Goal: Check status: Check status

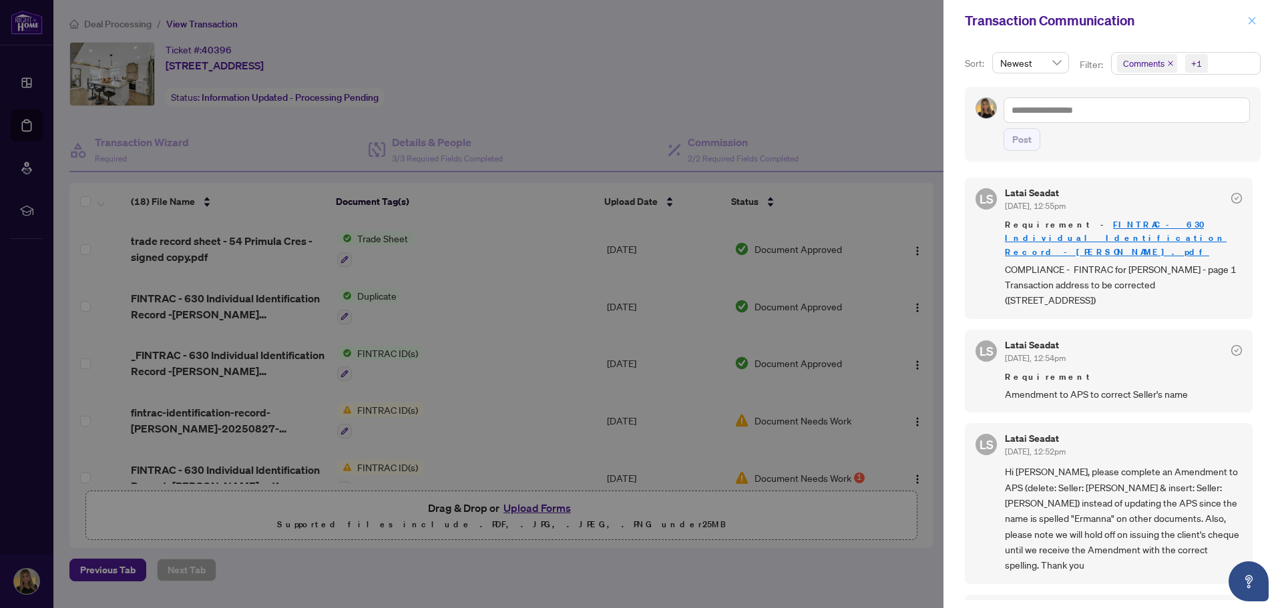
click at [1255, 22] on icon "close" at bounding box center [1252, 20] width 9 height 9
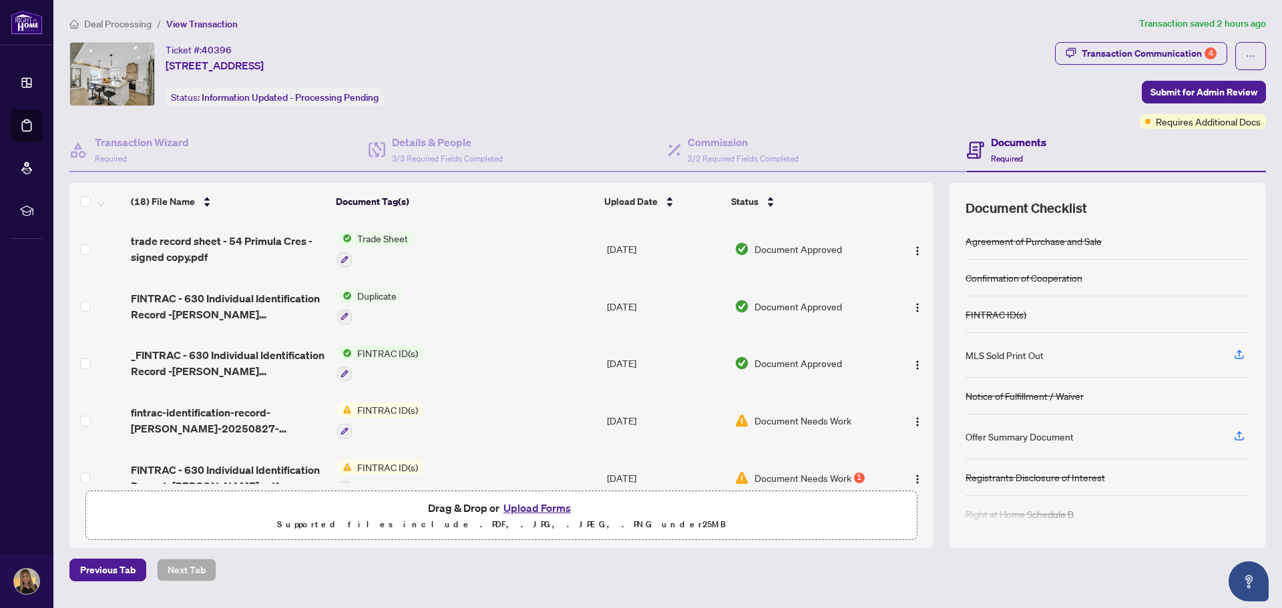
click at [137, 27] on span "Deal Processing" at bounding box center [117, 24] width 67 height 12
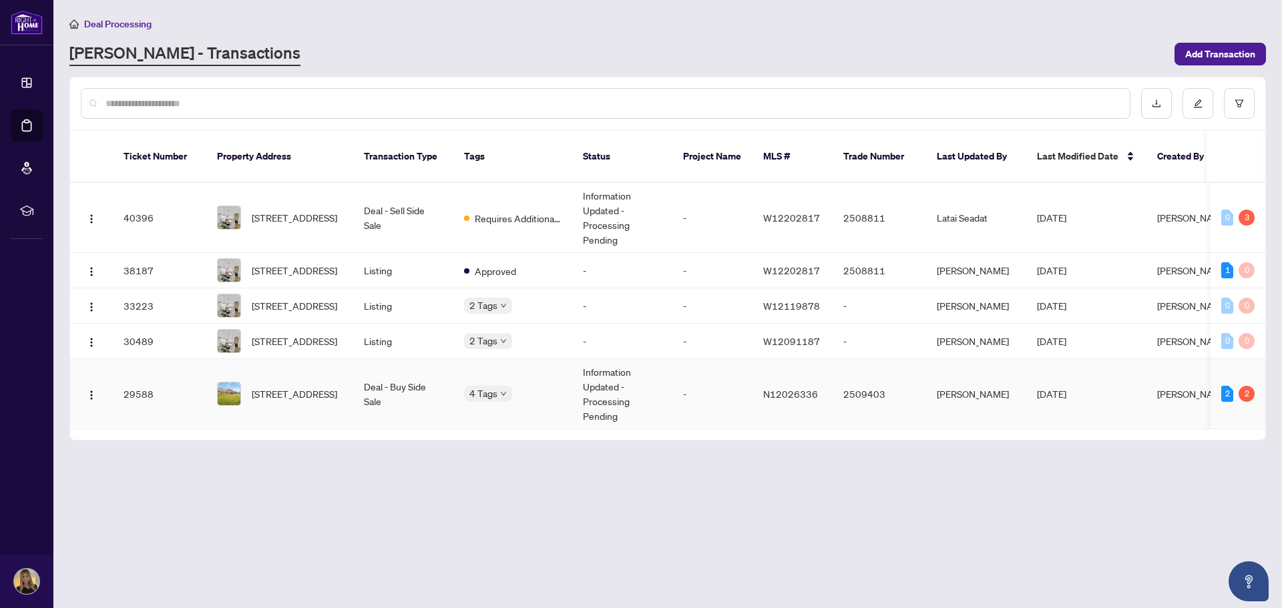
click at [663, 391] on td "Information Updated - Processing Pending" at bounding box center [622, 394] width 100 height 70
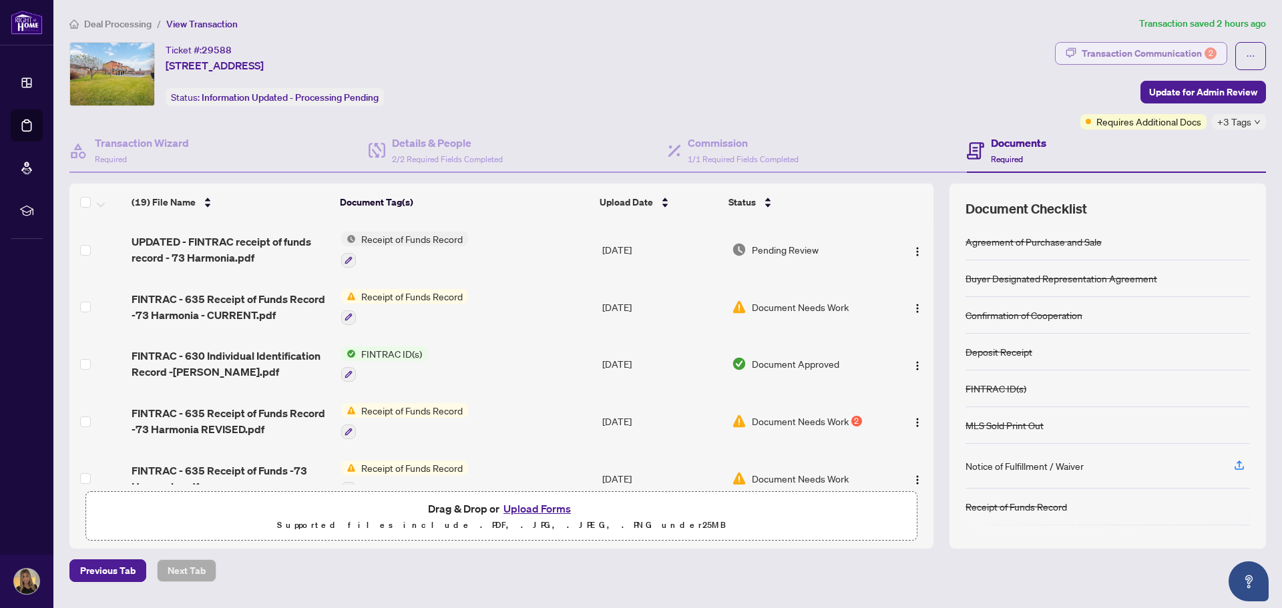
click at [1137, 50] on div "Transaction Communication 2" at bounding box center [1149, 53] width 135 height 21
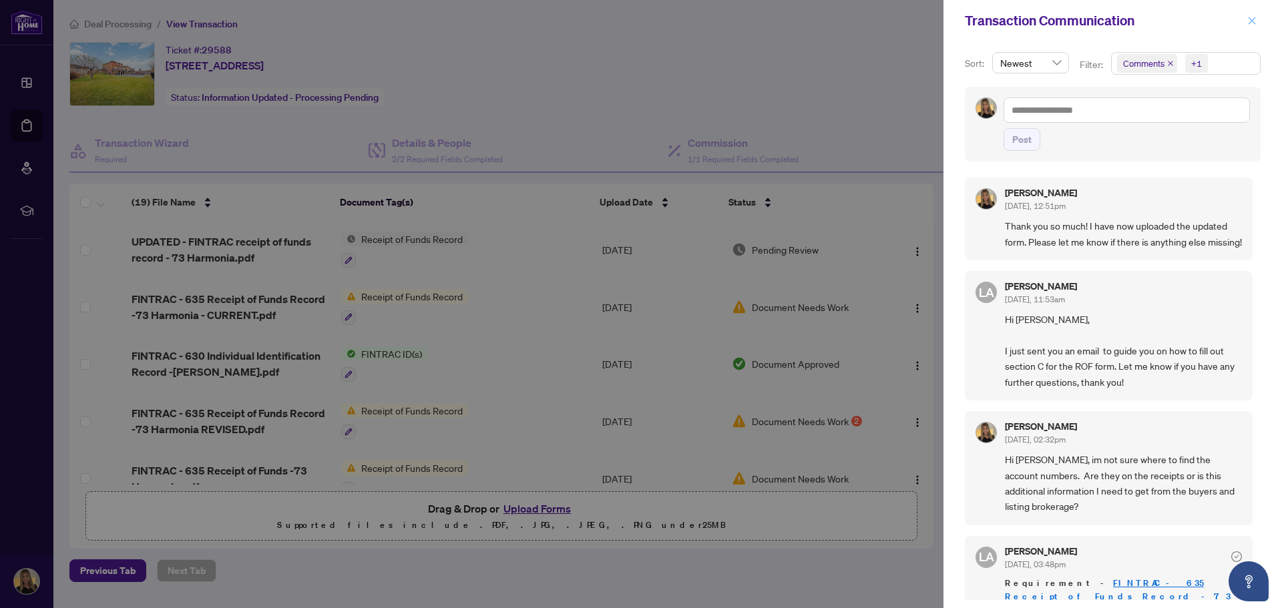
click at [1257, 19] on button "button" at bounding box center [1252, 21] width 17 height 16
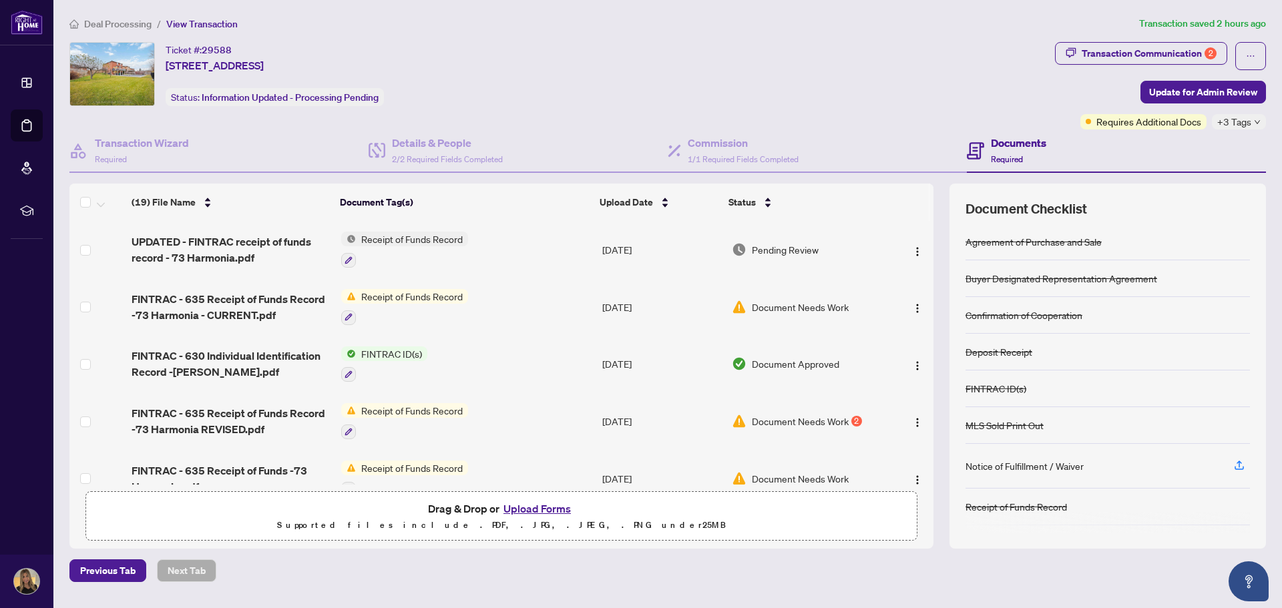
click at [99, 18] on span "Deal Processing" at bounding box center [117, 24] width 67 height 12
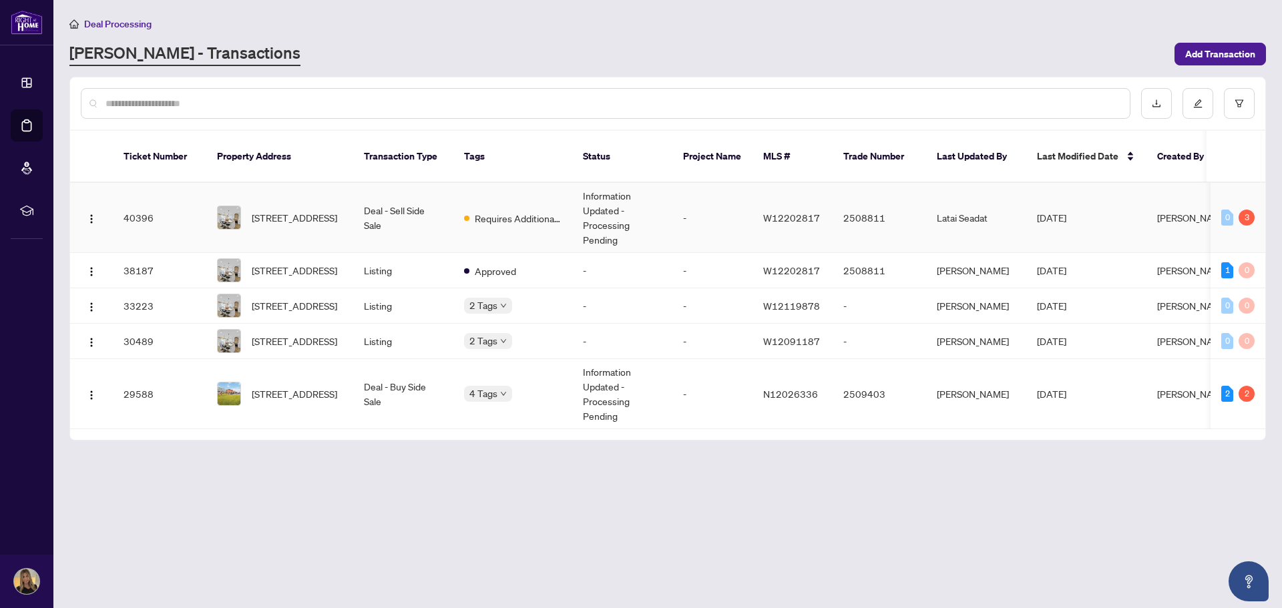
click at [419, 204] on td "Deal - Sell Side Sale" at bounding box center [403, 218] width 100 height 70
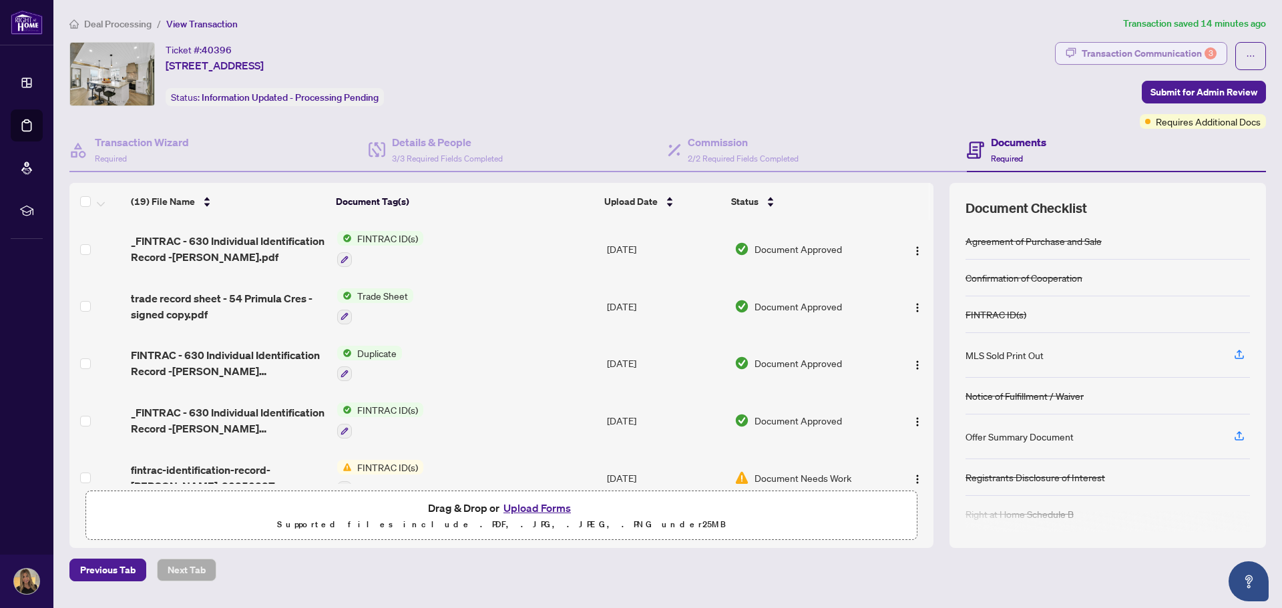
click at [1091, 49] on div "Transaction Communication 3" at bounding box center [1149, 53] width 135 height 21
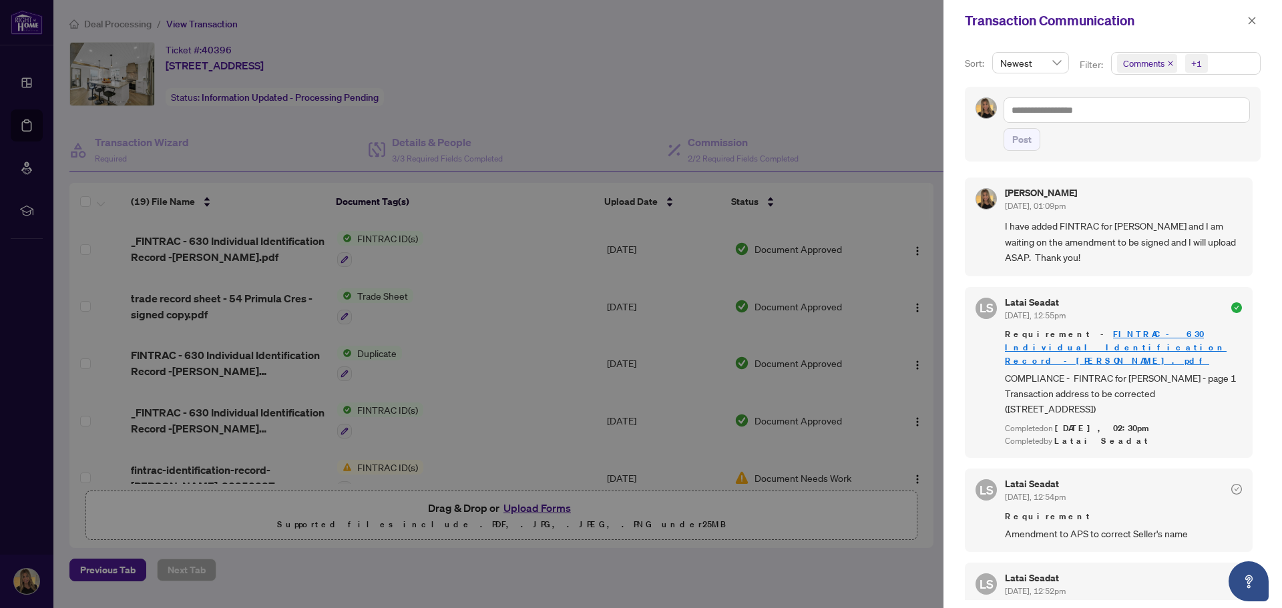
click at [910, 132] on div at bounding box center [641, 304] width 1282 height 608
click at [1254, 16] on icon "close" at bounding box center [1252, 20] width 9 height 9
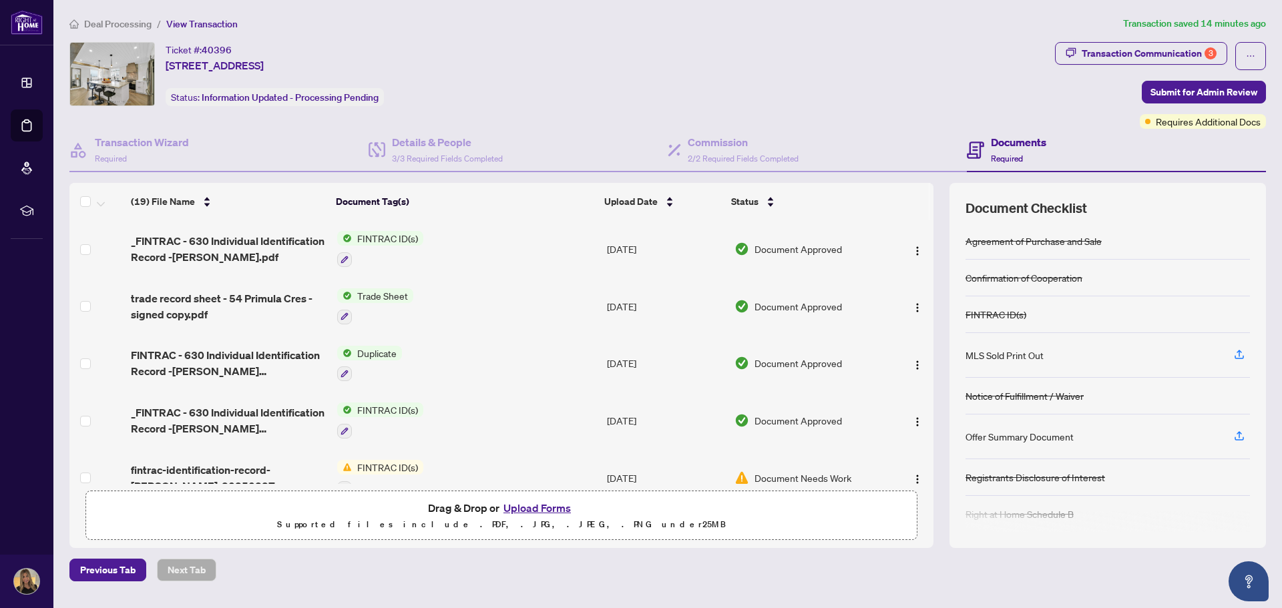
click at [795, 77] on div "Ticket #: 40396 54 Primula Cres, Toronto, Ontario M9L 1K2, Canada Status: Infor…" at bounding box center [559, 74] width 980 height 64
